Goal: Task Accomplishment & Management: Manage account settings

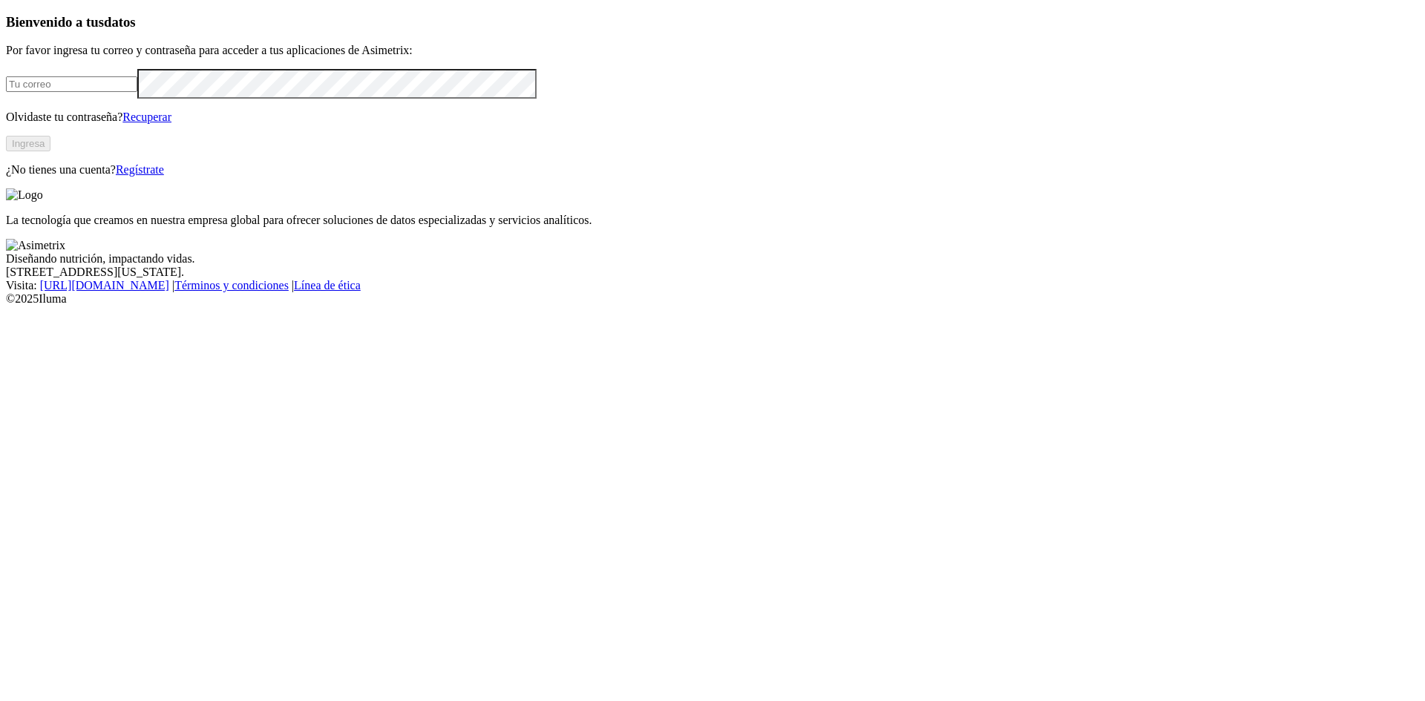
type input "[EMAIL_ADDRESS][DOMAIN_NAME]"
click at [50, 151] on button "Ingresa" at bounding box center [28, 144] width 45 height 16
